Goal: Task Accomplishment & Management: Use online tool/utility

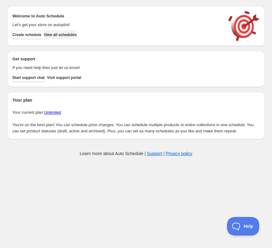
click at [77, 32] on button "View all schedules" at bounding box center [60, 34] width 33 height 9
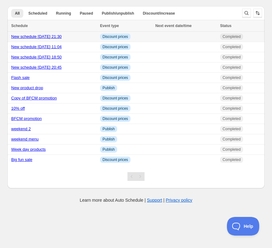
click at [90, 37] on div "New schedule [DATE] 21:30" at bounding box center [53, 37] width 85 height 6
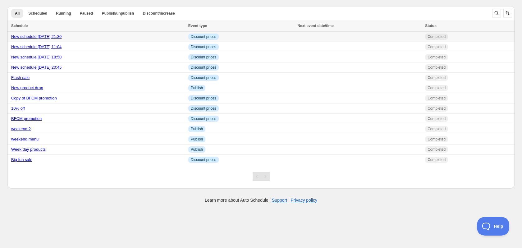
click at [156, 34] on div "New schedule [DATE] 21:30" at bounding box center [98, 37] width 174 height 6
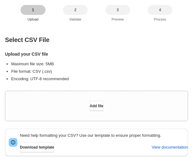
click at [71, 12] on div "2" at bounding box center [75, 9] width 20 height 5
click at [93, 103] on button "Add file" at bounding box center [97, 106] width 14 height 10
